Goal: Task Accomplishment & Management: Manage account settings

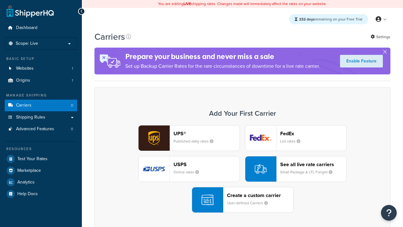
click at [242, 169] on div "UPS® Published daily rates FedEx List rates USPS Online rates See all live rate…" at bounding box center [242, 168] width 283 height 87
click at [313, 133] on header "FedEx" at bounding box center [313, 133] width 66 height 6
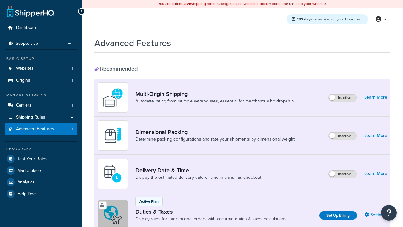
scroll to position [204, 0]
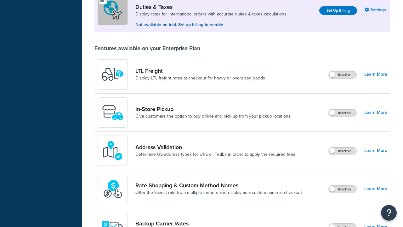
click at [343, 113] on label "Inactive" at bounding box center [342, 113] width 28 height 8
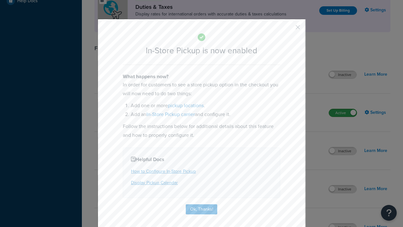
scroll to position [0, 0]
click at [288, 29] on button "button" at bounding box center [289, 30] width 2 height 2
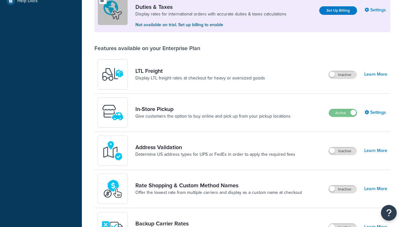
scroll to position [193, 0]
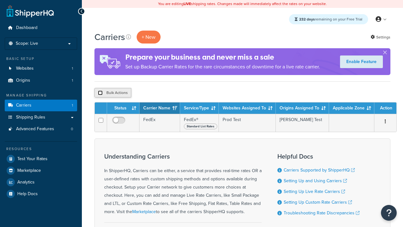
click at [100, 93] on input "checkbox" at bounding box center [100, 92] width 5 height 5
checkbox input "true"
click at [0, 0] on button "Delete" at bounding box center [0, 0] width 0 height 0
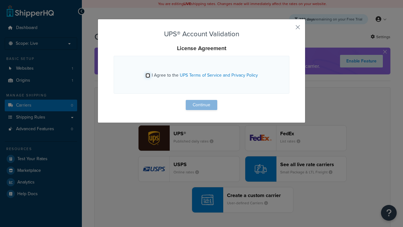
click at [148, 75] on input "I Agree to the UPS Terms of Service and Privacy Policy" at bounding box center [147, 75] width 5 height 5
checkbox input "true"
click at [201, 105] on button "Continue" at bounding box center [201, 105] width 31 height 10
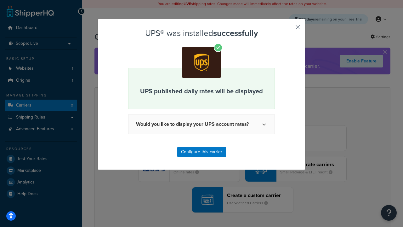
click at [288, 29] on button "button" at bounding box center [289, 30] width 2 height 2
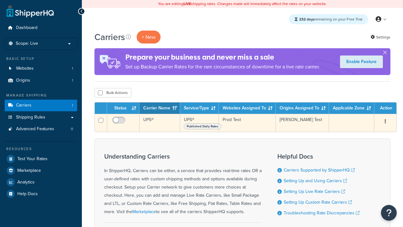
click at [384, 122] on icon "button" at bounding box center [384, 121] width 1 height 4
click at [0, 0] on link "Edit" at bounding box center [0, 0] width 0 height 0
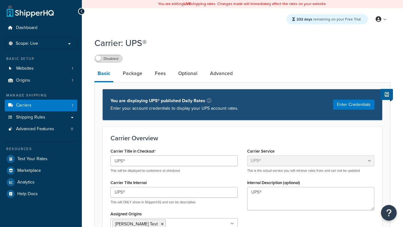
select select "ups"
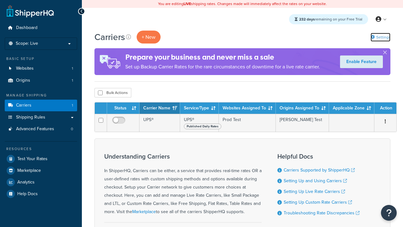
click at [380, 37] on link "Settings" at bounding box center [380, 37] width 20 height 9
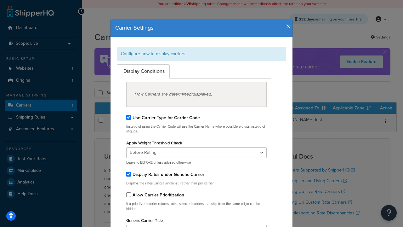
click at [201, 53] on div "Configure how to display carriers." at bounding box center [201, 54] width 169 height 14
click at [128, 117] on input "Use Carrier Type for Carrier Code" at bounding box center [128, 117] width 5 height 5
checkbox input "false"
click at [128, 174] on input "Display Rates under Generic Carrier" at bounding box center [128, 173] width 5 height 5
checkbox input "false"
